Goal: Information Seeking & Learning: Learn about a topic

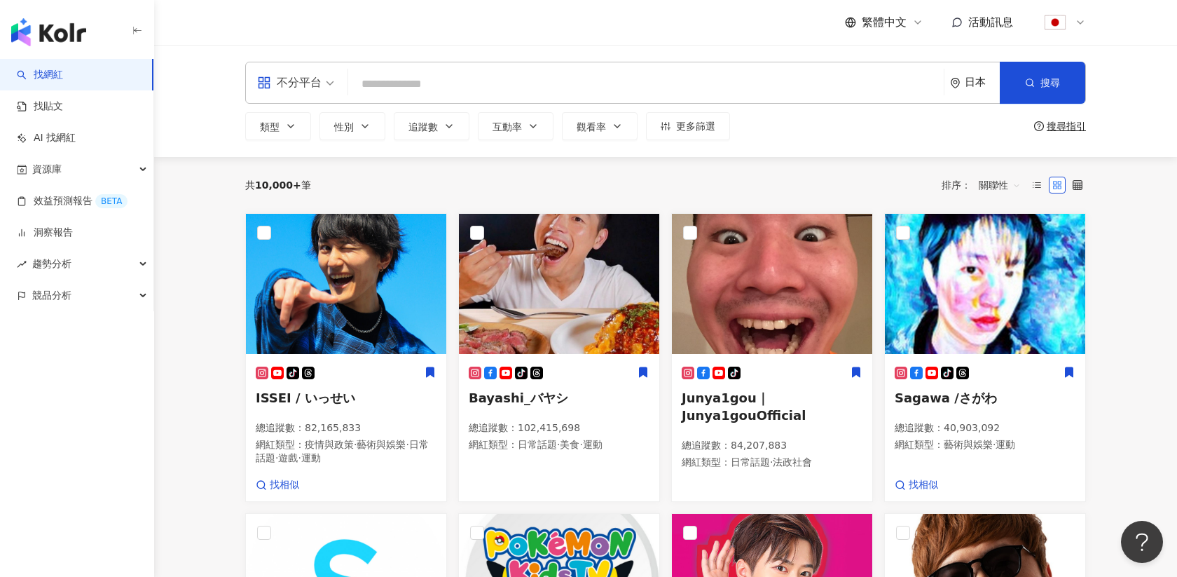
click at [907, 18] on div "繁體中文" at bounding box center [884, 22] width 78 height 15
click at [877, 133] on div "日本語" at bounding box center [891, 128] width 70 height 25
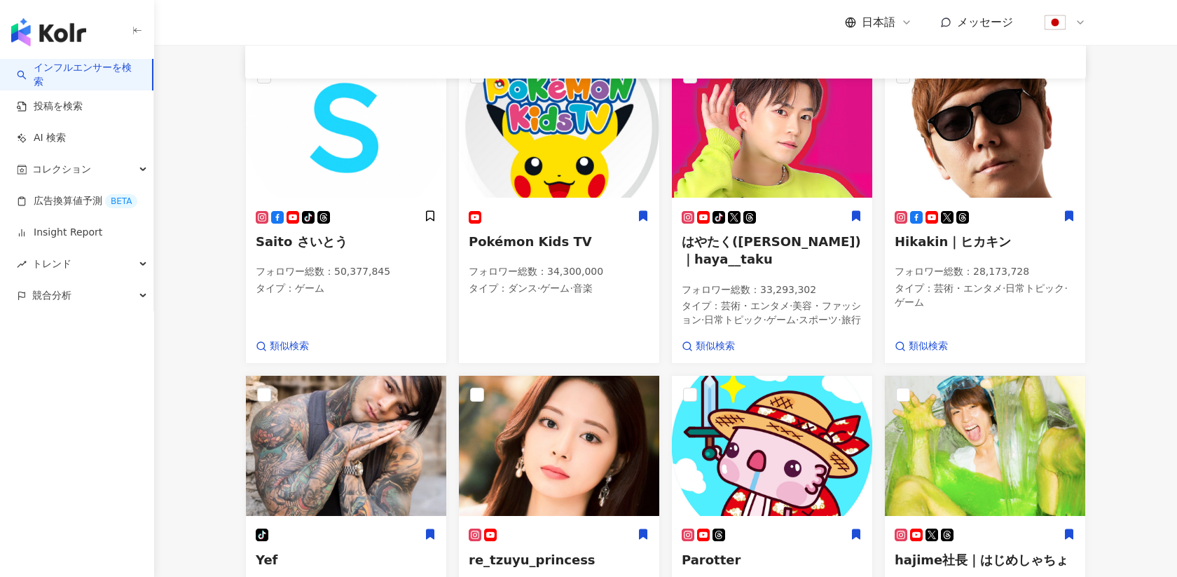
scroll to position [590, 0]
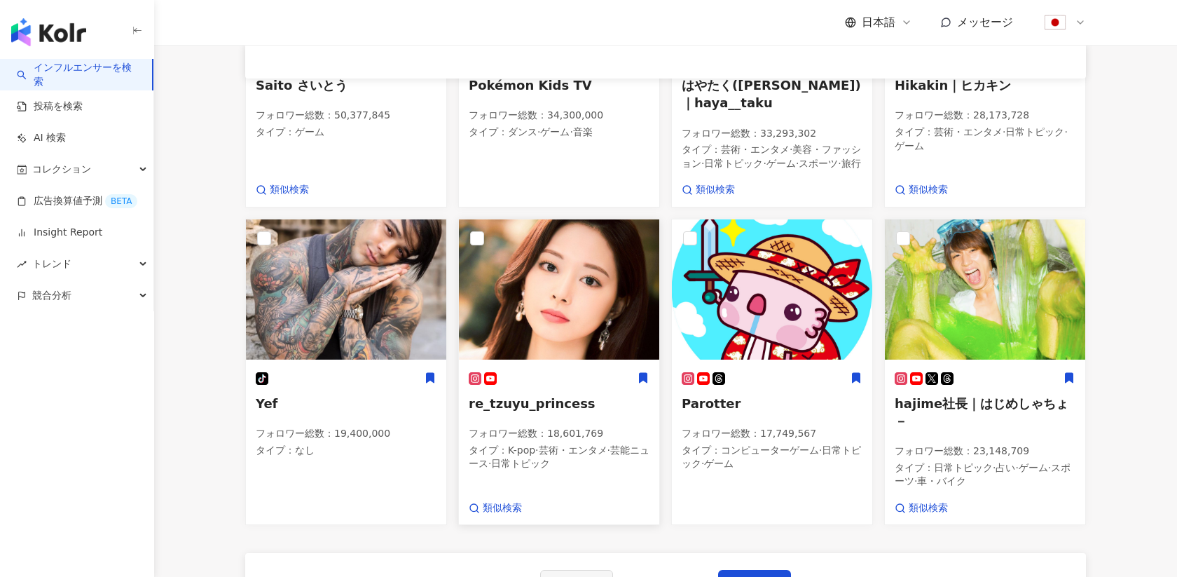
click at [599, 350] on img at bounding box center [559, 289] width 200 height 140
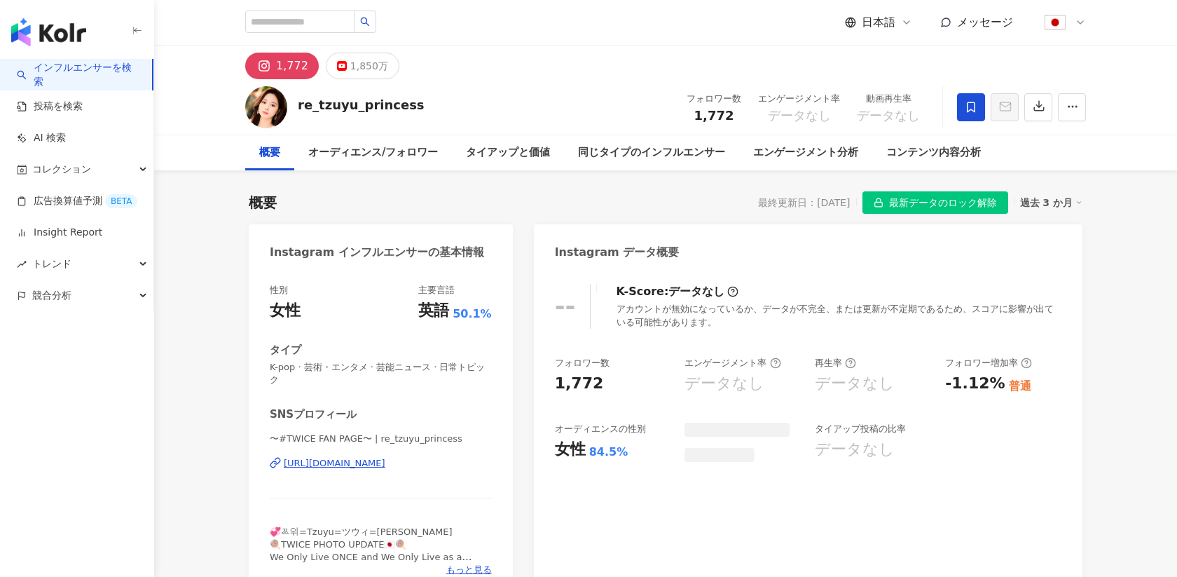
click at [899, 200] on span "最新データのロック解除" at bounding box center [943, 203] width 108 height 22
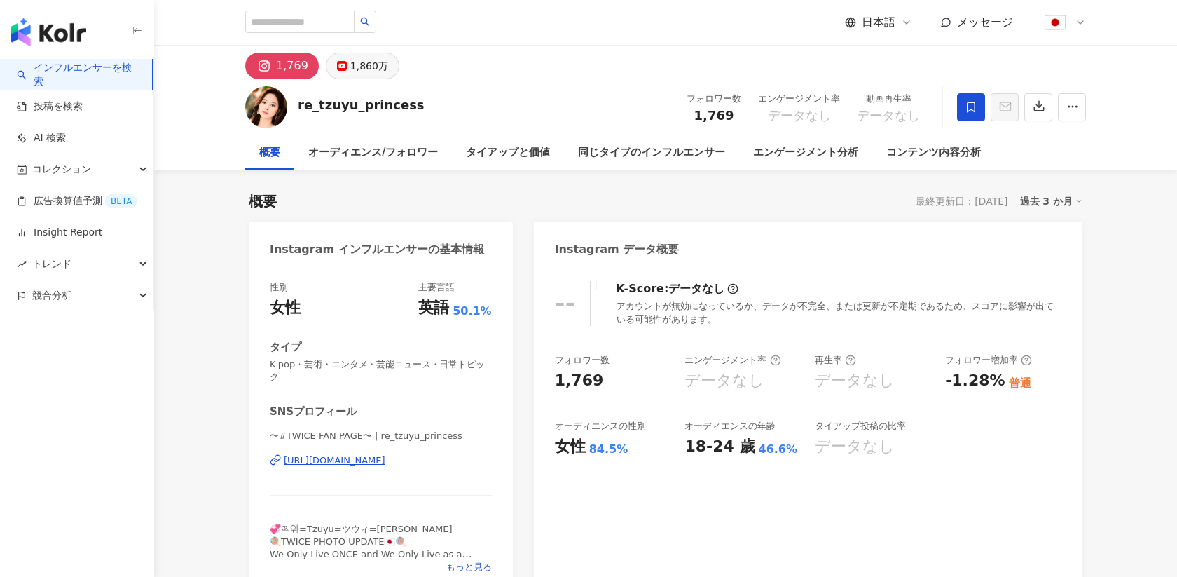
click at [358, 74] on div "1,860万" at bounding box center [369, 66] width 38 height 20
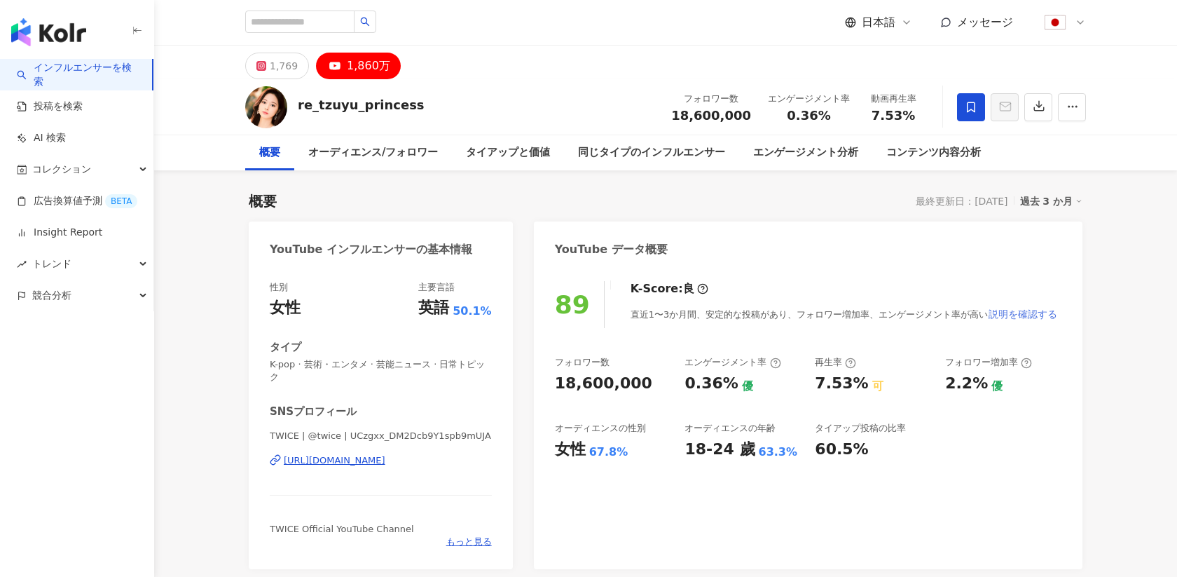
click at [1018, 311] on span "説明を確認する" at bounding box center [1023, 313] width 69 height 11
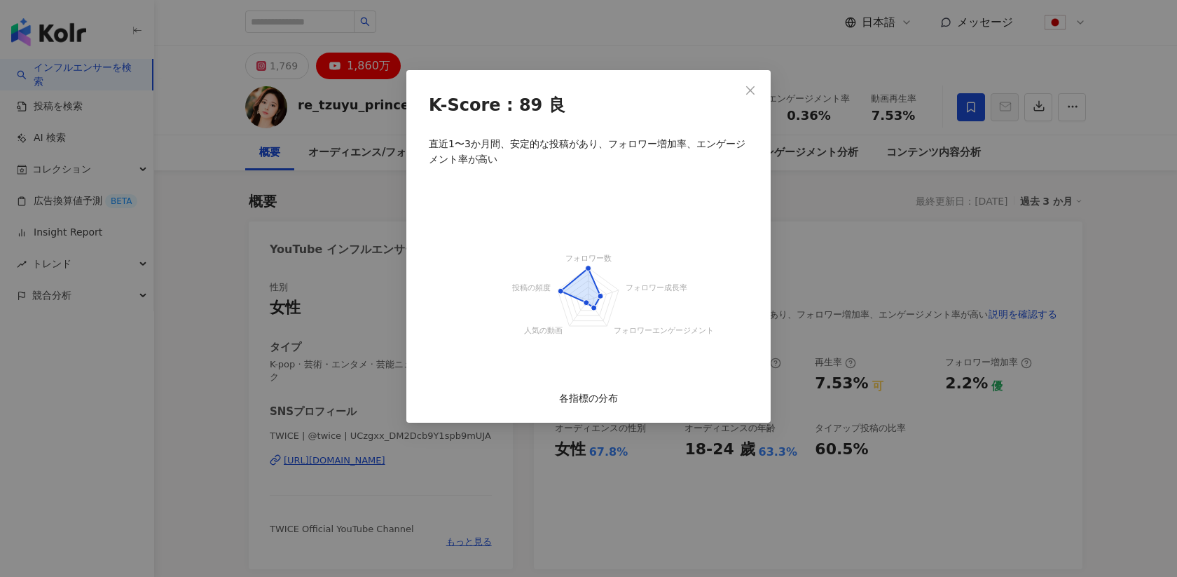
click at [562, 53] on div "K-Score : 89 良 直近1〜3か月間、安定的な投稿があり、フォロワー増加率、エンゲージメント率が高い フォロワー数 フォロワー成長率 フォロワーエン…" at bounding box center [588, 288] width 1177 height 577
